Goal: Task Accomplishment & Management: Complete application form

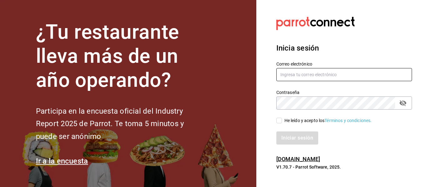
type input "[EMAIL_ADDRESS][DOMAIN_NAME]"
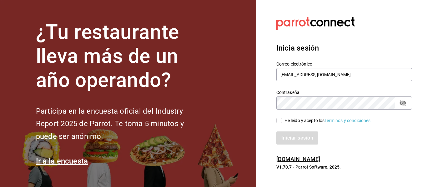
click at [279, 121] on input "He leído y acepto los Términos y condiciones." at bounding box center [279, 121] width 6 height 6
checkbox input "true"
click at [282, 140] on button "Iniciar sesión" at bounding box center [297, 138] width 43 height 13
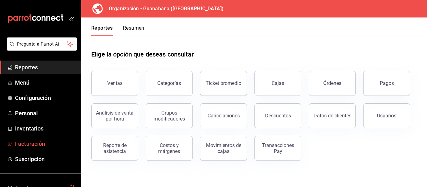
click at [19, 146] on span "Facturación" at bounding box center [45, 144] width 61 height 8
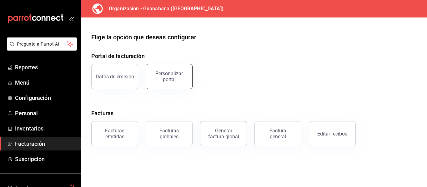
click at [154, 72] on div "Personalizar portal" at bounding box center [169, 77] width 39 height 12
click at [154, 72] on html "Pregunta a Parrot AI Reportes Menú Configuración Personal Inventarios Facturaci…" at bounding box center [213, 93] width 427 height 187
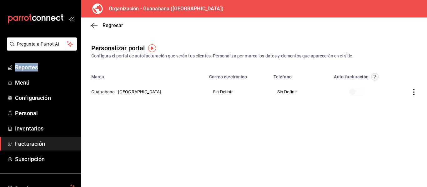
click at [151, 49] on img "button" at bounding box center [152, 48] width 8 height 8
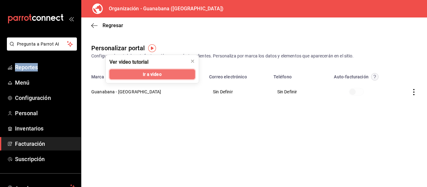
click at [163, 73] on button "Ir a video" at bounding box center [152, 74] width 86 height 10
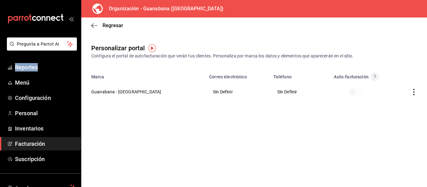
click at [415, 90] on icon "button" at bounding box center [414, 92] width 6 height 6
click at [390, 86] on li "Editar" at bounding box center [386, 84] width 63 height 16
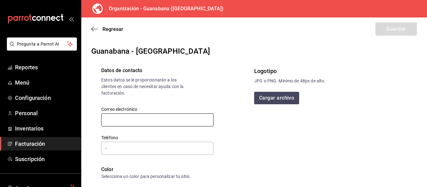
click at [159, 121] on input "text" at bounding box center [157, 119] width 112 height 13
paste input "facturacionguanabana@gmail.com"
type input "facturacionguanabana@gmail.com"
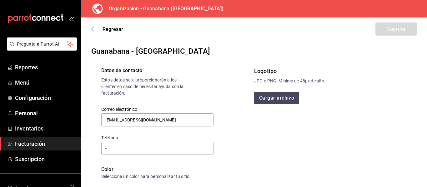
click at [138, 45] on main "Regresar Guardar Guanabana - Durango Datos de contacto Estos datos se le propor…" at bounding box center [254, 189] width 346 height 343
click at [137, 150] on input "-" at bounding box center [157, 148] width 112 height 13
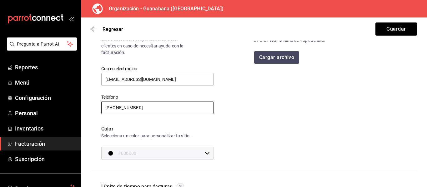
scroll to position [63, 0]
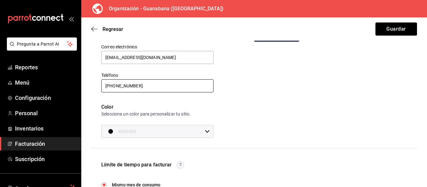
type input "61 8688-4657"
click at [204, 134] on div "#000000 ​" at bounding box center [157, 131] width 112 height 13
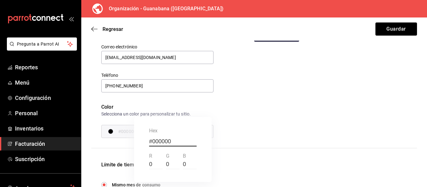
click at [116, 131] on div at bounding box center [213, 93] width 427 height 187
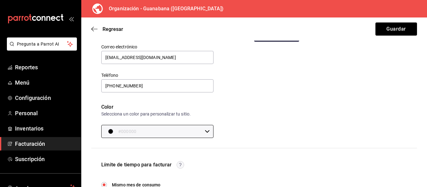
click at [110, 131] on div "button" at bounding box center [110, 131] width 5 height 5
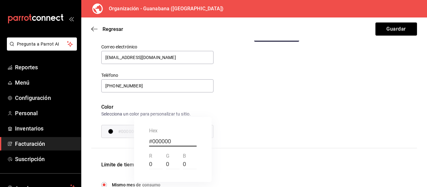
click at [157, 141] on input "#000000" at bounding box center [173, 141] width 48 height 9
click at [267, 143] on div at bounding box center [213, 93] width 427 height 187
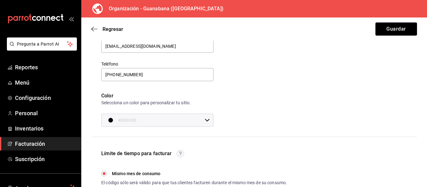
scroll to position [125, 0]
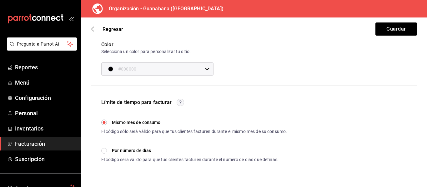
click at [108, 69] on div "button" at bounding box center [110, 69] width 5 height 5
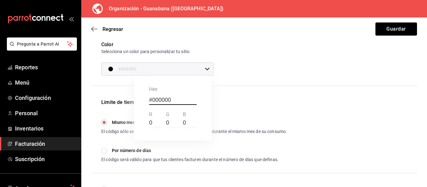
click at [108, 69] on div at bounding box center [213, 93] width 427 height 187
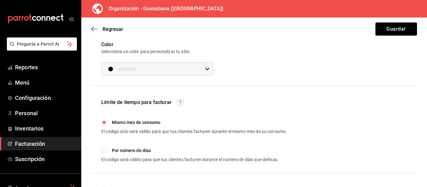
click at [209, 71] on div "#000000 ​" at bounding box center [157, 69] width 112 height 13
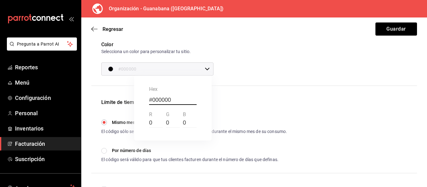
click at [149, 121] on input "0" at bounding box center [156, 122] width 14 height 9
click at [149, 115] on label "r" at bounding box center [150, 115] width 3 height 8
click at [149, 118] on input "0" at bounding box center [156, 122] width 14 height 9
click at [149, 115] on label "r" at bounding box center [150, 115] width 3 height 8
click at [149, 118] on input "0" at bounding box center [156, 122] width 14 height 9
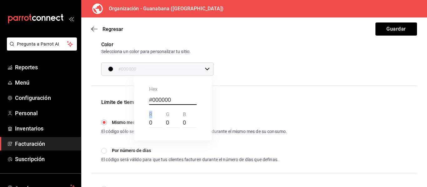
click at [149, 114] on label "r" at bounding box center [150, 115] width 3 height 8
click at [149, 118] on input "0" at bounding box center [156, 122] width 14 height 9
click at [149, 114] on label "r" at bounding box center [150, 115] width 3 height 8
click at [149, 118] on input "0" at bounding box center [156, 122] width 14 height 9
click at [149, 114] on label "r" at bounding box center [150, 115] width 3 height 8
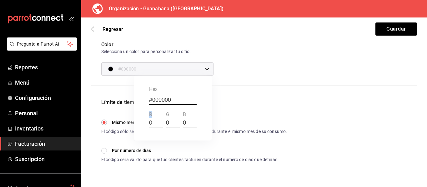
click at [149, 118] on input "0" at bounding box center [156, 122] width 14 height 9
click at [165, 122] on div "0 r" at bounding box center [157, 119] width 17 height 17
click at [158, 104] on input "#000000" at bounding box center [173, 100] width 48 height 9
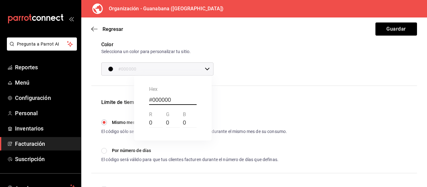
type input "#"
type input "#000000"
click at [209, 63] on div at bounding box center [213, 93] width 427 height 187
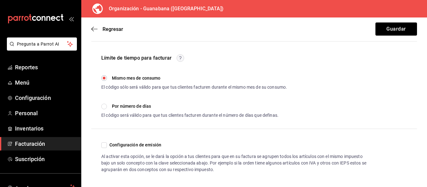
scroll to position [173, 0]
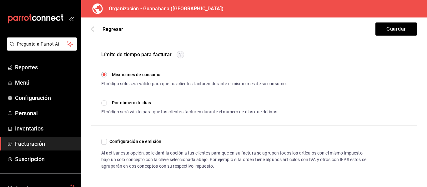
click at [106, 142] on input "Configuración de emisión" at bounding box center [104, 142] width 6 height 6
checkbox input "true"
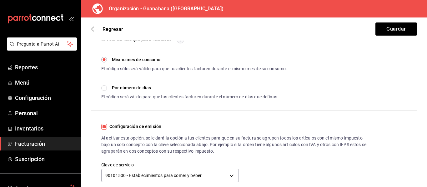
scroll to position [195, 0]
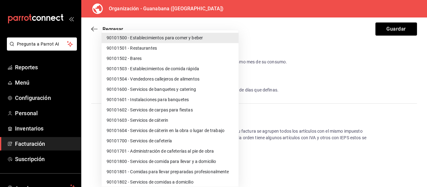
click at [232, 166] on body "Pregunta a Parrot AI Reportes Menú Configuración Personal Inventarios Facturaci…" at bounding box center [213, 93] width 427 height 187
click at [325, 92] on div at bounding box center [213, 93] width 427 height 187
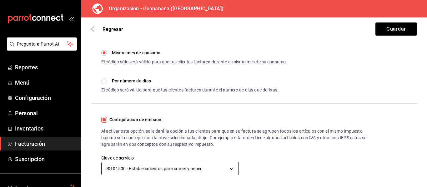
click at [231, 168] on body "Pregunta a Parrot AI Reportes Menú Configuración Personal Inventarios Facturaci…" at bounding box center [213, 93] width 427 height 187
click at [229, 167] on body "Pregunta a Parrot AI Reportes Menú Configuración Personal Inventarios Facturaci…" at bounding box center [213, 93] width 427 height 187
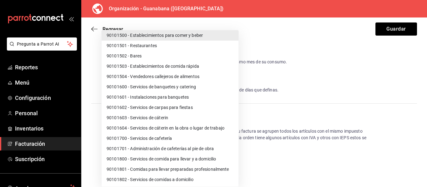
scroll to position [3, 0]
click at [316, 82] on div at bounding box center [213, 93] width 427 height 187
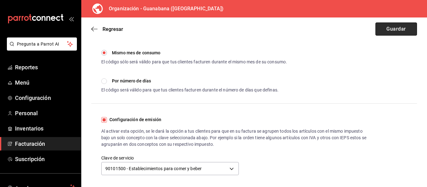
click at [388, 27] on button "Guardar" at bounding box center [396, 29] width 42 height 13
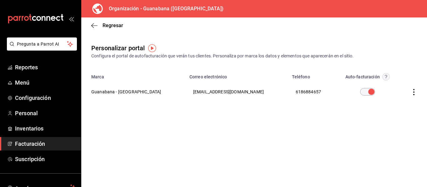
click at [415, 91] on icon "button" at bounding box center [414, 92] width 6 height 6
click at [403, 86] on li "Editar" at bounding box center [386, 84] width 63 height 16
click at [403, 86] on div "Regresar Personalizar portal Configura el portal de autofacturación que verán t…" at bounding box center [254, 103] width 346 height 170
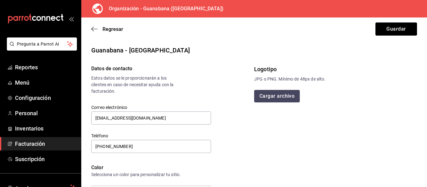
click at [265, 95] on button "Cargar archivo" at bounding box center [277, 96] width 46 height 13
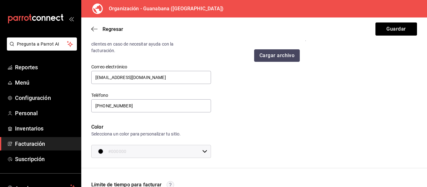
scroll to position [63, 0]
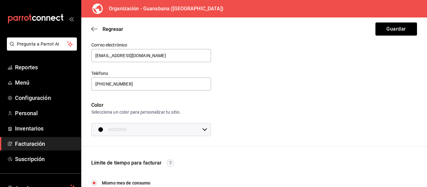
click at [100, 130] on div "button" at bounding box center [100, 129] width 5 height 5
click at [100, 130] on div at bounding box center [213, 93] width 427 height 187
click at [100, 129] on div "button" at bounding box center [100, 129] width 5 height 5
click at [167, 162] on input "0" at bounding box center [171, 164] width 14 height 9
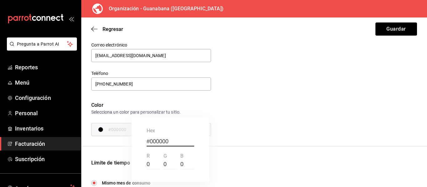
click at [161, 138] on input "#000000" at bounding box center [171, 141] width 48 height 9
click at [149, 141] on input "#000000" at bounding box center [171, 141] width 48 height 9
type input "#000000"
click at [229, 115] on div at bounding box center [213, 93] width 427 height 187
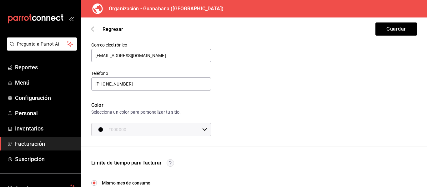
click at [203, 132] on icon at bounding box center [204, 129] width 5 height 5
click at [152, 144] on input "#000000" at bounding box center [171, 141] width 48 height 9
type input "#000000"
click at [235, 93] on div at bounding box center [213, 93] width 427 height 187
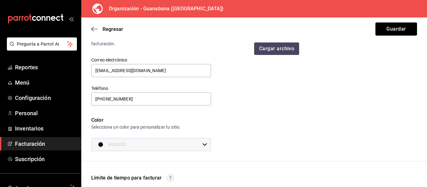
scroll to position [47, 0]
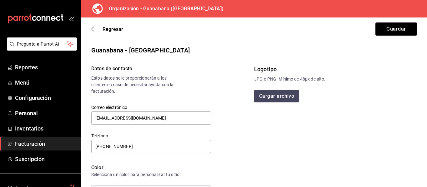
scroll to position [47, 0]
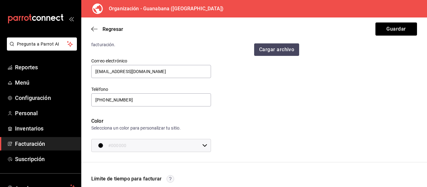
click at [291, 56] on div "Logotipo JPG o PNG. Mínimo de 48px de alto. Cargar archivo" at bounding box center [335, 85] width 163 height 134
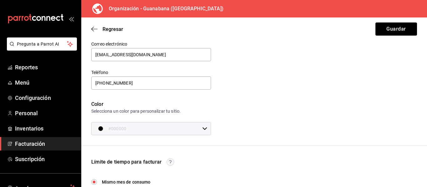
scroll to position [15, 0]
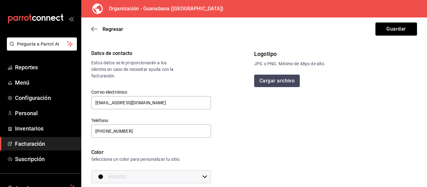
click at [262, 83] on button "Cargar archivo" at bounding box center [277, 81] width 46 height 13
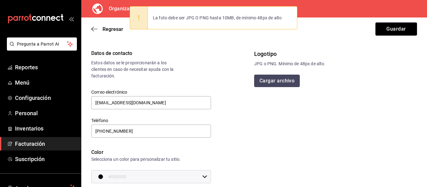
click at [263, 78] on button "Cargar archivo" at bounding box center [277, 81] width 46 height 13
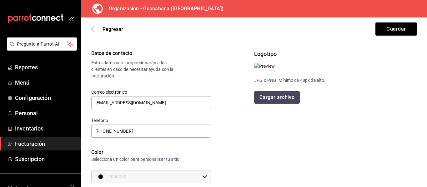
click at [260, 104] on button "Cargar archivo" at bounding box center [277, 97] width 46 height 13
click at [282, 104] on button "Cargar archivo" at bounding box center [277, 97] width 46 height 13
click at [275, 70] on img at bounding box center [264, 66] width 21 height 7
click at [398, 28] on button "Guardar" at bounding box center [396, 29] width 42 height 13
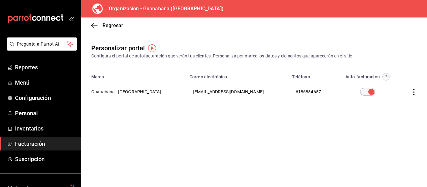
click at [412, 91] on icon "button" at bounding box center [414, 92] width 6 height 6
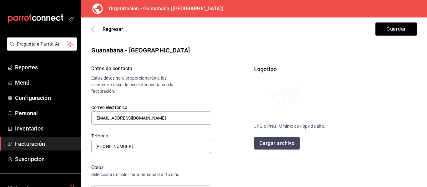
click at [268, 140] on button "Cargar archivo" at bounding box center [277, 143] width 46 height 13
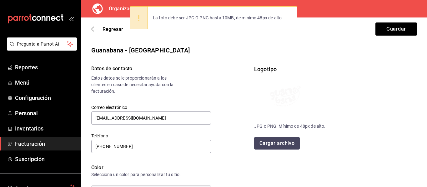
click at [266, 144] on button "Cargar archivo" at bounding box center [277, 143] width 46 height 13
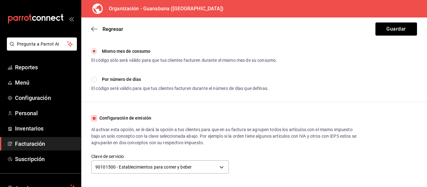
scroll to position [203, 0]
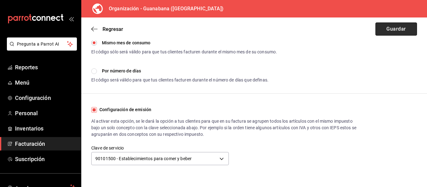
click at [391, 27] on button "Guardar" at bounding box center [396, 29] width 42 height 13
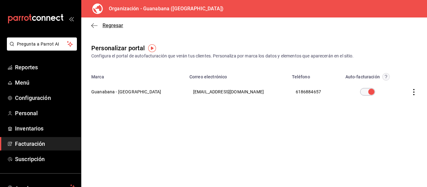
click at [93, 23] on icon "button" at bounding box center [94, 26] width 6 height 6
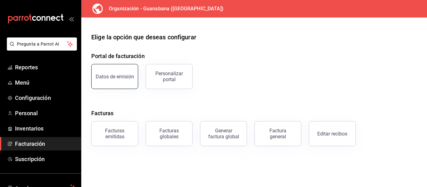
click at [116, 72] on button "Datos de emisión" at bounding box center [114, 76] width 47 height 25
click at [116, 72] on html "Pregunta a Parrot AI Reportes Menú Configuración Personal Inventarios Facturaci…" at bounding box center [213, 93] width 427 height 187
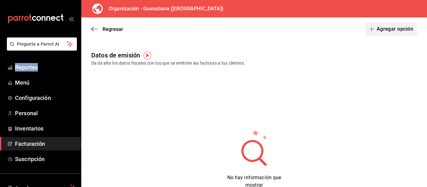
click at [390, 30] on button "Agregar opción" at bounding box center [391, 29] width 52 height 13
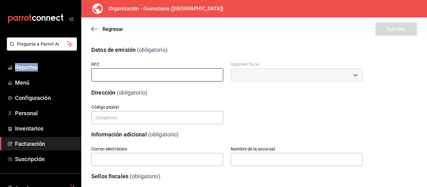
click at [116, 76] on input "text" at bounding box center [157, 74] width 132 height 13
click at [117, 77] on input "text" at bounding box center [157, 74] width 132 height 13
click at [118, 77] on input "text" at bounding box center [157, 74] width 132 height 13
paste input "EAMV000106MI5"
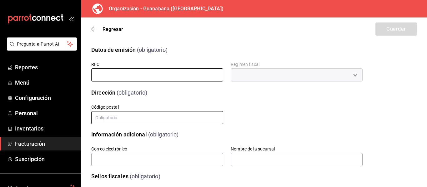
type input "EAMV000106MI5"
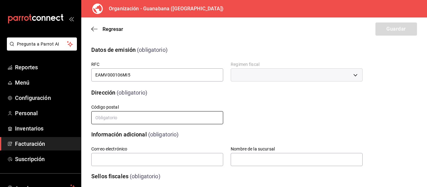
click at [129, 118] on input "text" at bounding box center [157, 117] width 132 height 13
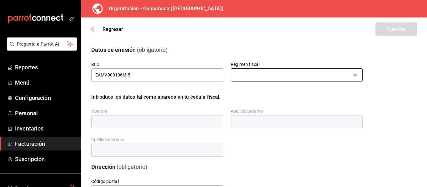
click at [244, 74] on body "Pregunta a Parrot AI Reportes Menú Configuración Personal Inventarios Facturaci…" at bounding box center [213, 93] width 427 height 187
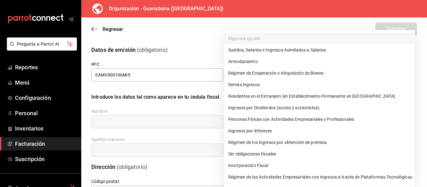
click at [244, 74] on li "Régimen de Enajenación o Adquisición de Bienes" at bounding box center [319, 74] width 190 height 12
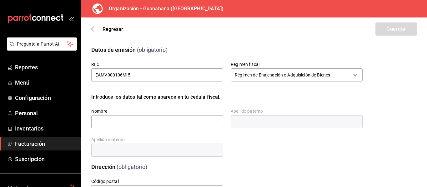
click at [244, 74] on body "Pregunta a Parrot AI Reportes Menú Configuración Personal Inventarios Facturaci…" at bounding box center [213, 93] width 427 height 187
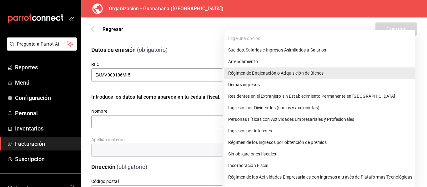
click at [182, 46] on div at bounding box center [213, 93] width 427 height 187
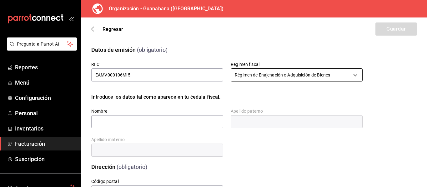
click at [271, 78] on body "Pregunta a Parrot AI Reportes Menú Configuración Personal Inventarios Facturaci…" at bounding box center [213, 93] width 427 height 187
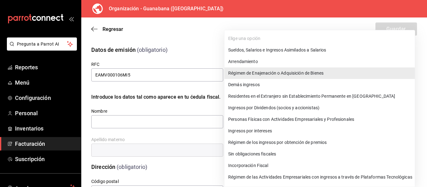
click at [273, 78] on body "Pregunta a Parrot AI Reportes Menú Configuración Personal Inventarios Facturaci…" at bounding box center [213, 93] width 427 height 187
click at [273, 78] on li "Régimen de Enajenación o Adquisición de Bienes" at bounding box center [319, 74] width 190 height 12
click at [353, 75] on body "Pregunta a Parrot AI Reportes Menú Configuración Personal Inventarios Facturaci…" at bounding box center [213, 93] width 427 height 187
click at [267, 120] on li "Personas Físicas con Actividades Empresariales y Profesionales" at bounding box center [319, 120] width 190 height 12
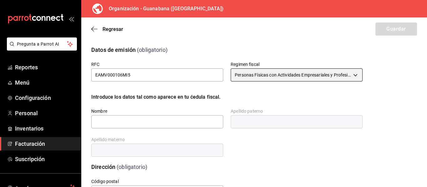
type input "612"
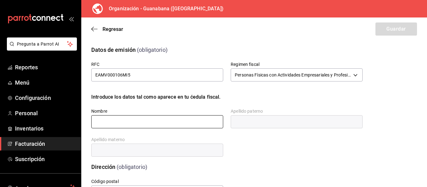
click at [141, 125] on input "text" at bounding box center [157, 121] width 132 height 13
type input "VALENTINA"
type input "34080"
type input "guanabanadgo@gmail.com"
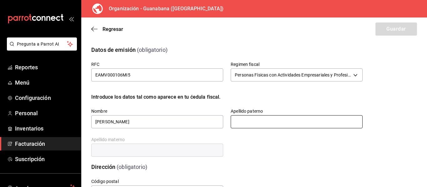
click at [259, 118] on input "text" at bounding box center [297, 121] width 132 height 13
type input "ESTRADA"
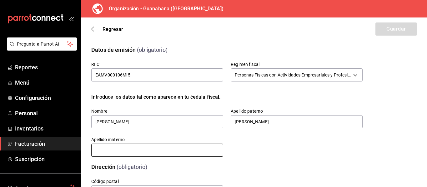
click at [197, 149] on input "text" at bounding box center [157, 150] width 132 height 13
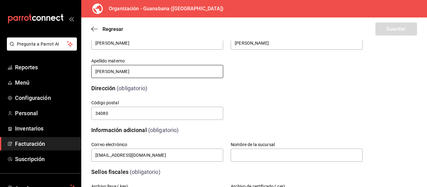
scroll to position [125, 0]
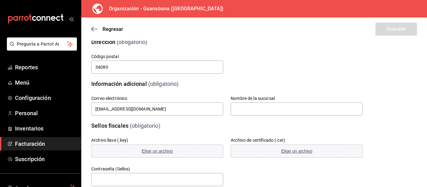
type input "MIJARES"
click at [196, 90] on div "Correo electrónico guanabanadgo@gmail.com" at bounding box center [153, 102] width 139 height 28
click at [243, 111] on input "text" at bounding box center [297, 109] width 132 height 13
type input "g"
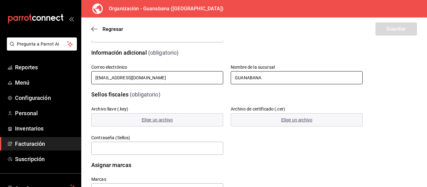
scroll to position [181, 0]
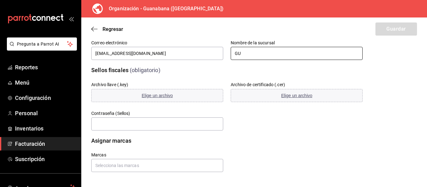
type input "G"
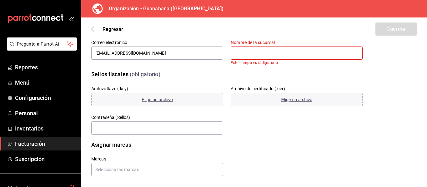
click at [238, 53] on input "text" at bounding box center [297, 53] width 132 height 13
click at [237, 56] on input "text" at bounding box center [297, 53] width 132 height 13
click at [237, 53] on input "text" at bounding box center [297, 53] width 132 height 13
click at [237, 52] on input "text" at bounding box center [297, 53] width 132 height 13
click at [243, 55] on input "text" at bounding box center [297, 53] width 132 height 13
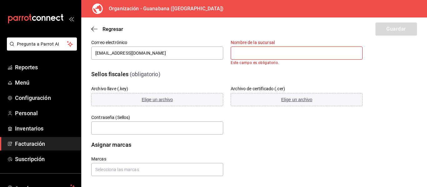
paste input "Guanabana Smoothies & Bowls"
type input "Guanabana Smoothies & Bowls"
click at [253, 117] on div "Archivo llave (.key) Elige un archivo Archivo de certificado (.cer) Elige un ar…" at bounding box center [219, 103] width 286 height 65
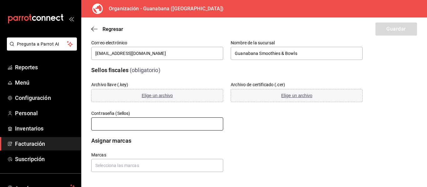
click at [135, 122] on input "text" at bounding box center [157, 124] width 132 height 13
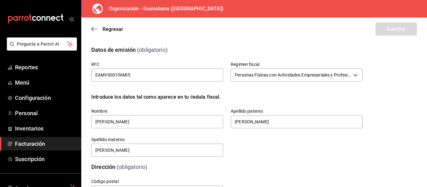
click at [291, 94] on div "Introduce los datos tal como aparece en tu ćedula fiscal." at bounding box center [226, 97] width 271 height 8
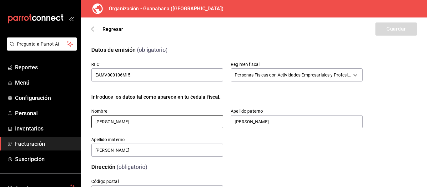
click at [155, 124] on input "[PERSON_NAME]" at bounding box center [157, 121] width 132 height 13
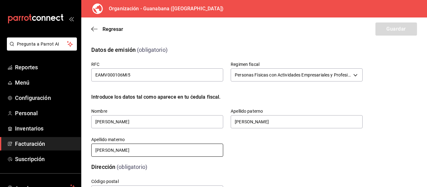
click at [155, 155] on input "[PERSON_NAME]" at bounding box center [157, 150] width 132 height 13
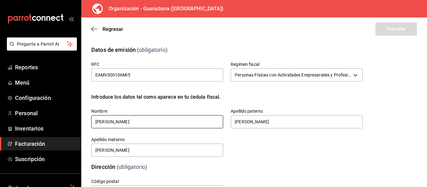
click at [98, 127] on input "[PERSON_NAME]" at bounding box center [157, 121] width 132 height 13
click at [96, 122] on input "[PERSON_NAME]" at bounding box center [157, 121] width 132 height 13
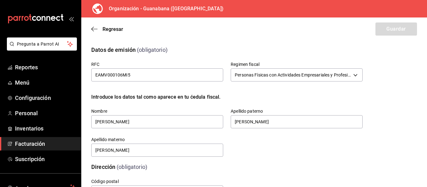
click at [229, 101] on div "Introduce los datos tal como aparece en tu ćedula fiscal." at bounding box center [226, 97] width 271 height 8
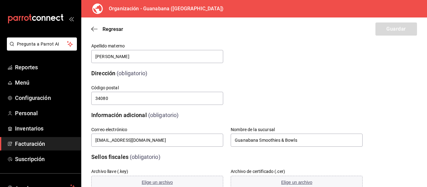
scroll to position [181, 0]
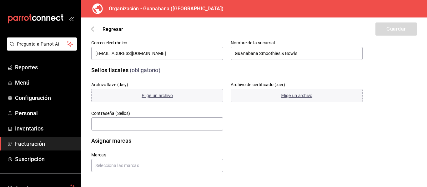
click at [381, 27] on div "Regresar Guardar" at bounding box center [254, 29] width 346 height 23
click at [122, 128] on input "text" at bounding box center [157, 124] width 132 height 13
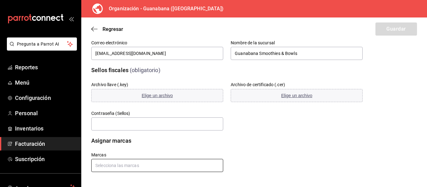
click at [114, 166] on input "text" at bounding box center [157, 165] width 132 height 13
click at [117, 165] on input "text" at bounding box center [157, 165] width 132 height 13
click at [118, 151] on li "Guanabana - Durango" at bounding box center [156, 151] width 130 height 10
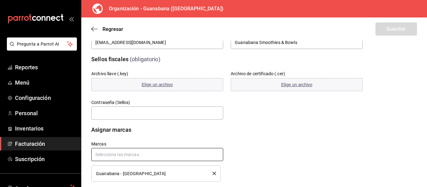
scroll to position [202, 0]
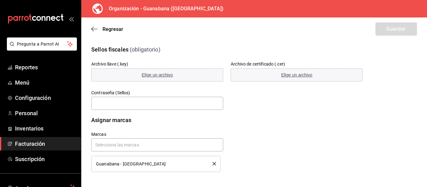
click at [339, 143] on div "Marcas Guanabana - Durango" at bounding box center [219, 144] width 286 height 55
click at [139, 166] on div "Guanabana - Durango" at bounding box center [156, 164] width 120 height 7
click at [121, 165] on span "Guanabana - Durango" at bounding box center [131, 164] width 70 height 4
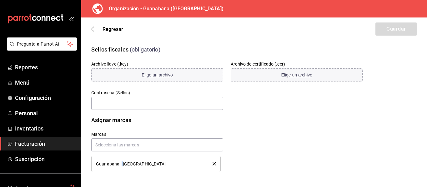
click at [103, 165] on span "Guanabana - Durango" at bounding box center [131, 164] width 70 height 4
click at [102, 165] on span "Guanabana - Durango" at bounding box center [131, 164] width 70 height 4
click at [181, 117] on div "Marcas Guanabana - Durango" at bounding box center [219, 144] width 286 height 55
drag, startPoint x: 181, startPoint y: 117, endPoint x: 190, endPoint y: 103, distance: 16.6
click at [181, 117] on div "Marcas Guanabana - Durango" at bounding box center [219, 144] width 286 height 55
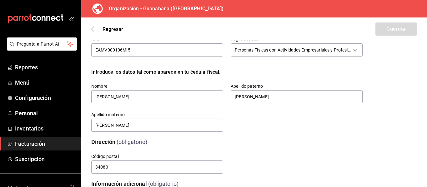
scroll to position [0, 0]
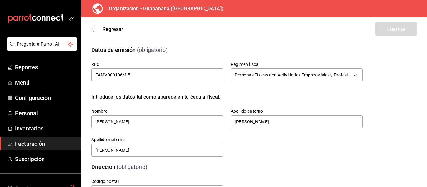
click at [376, 33] on div "Regresar Guardar" at bounding box center [254, 29] width 346 height 23
